Goal: Find specific page/section: Find specific page/section

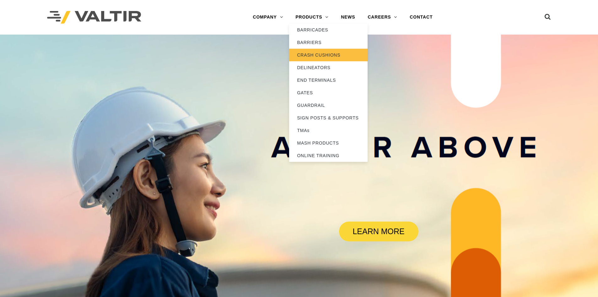
click at [321, 54] on link "CRASH CUSHIONS" at bounding box center [328, 55] width 78 height 13
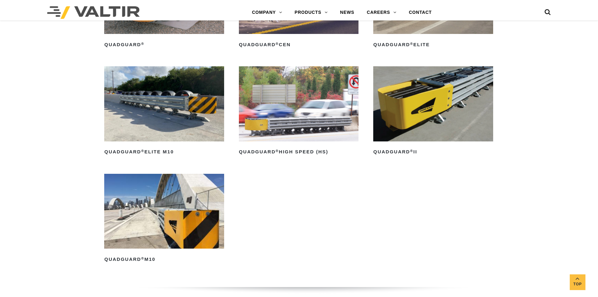
scroll to position [523, 0]
